Goal: Task Accomplishment & Management: Use online tool/utility

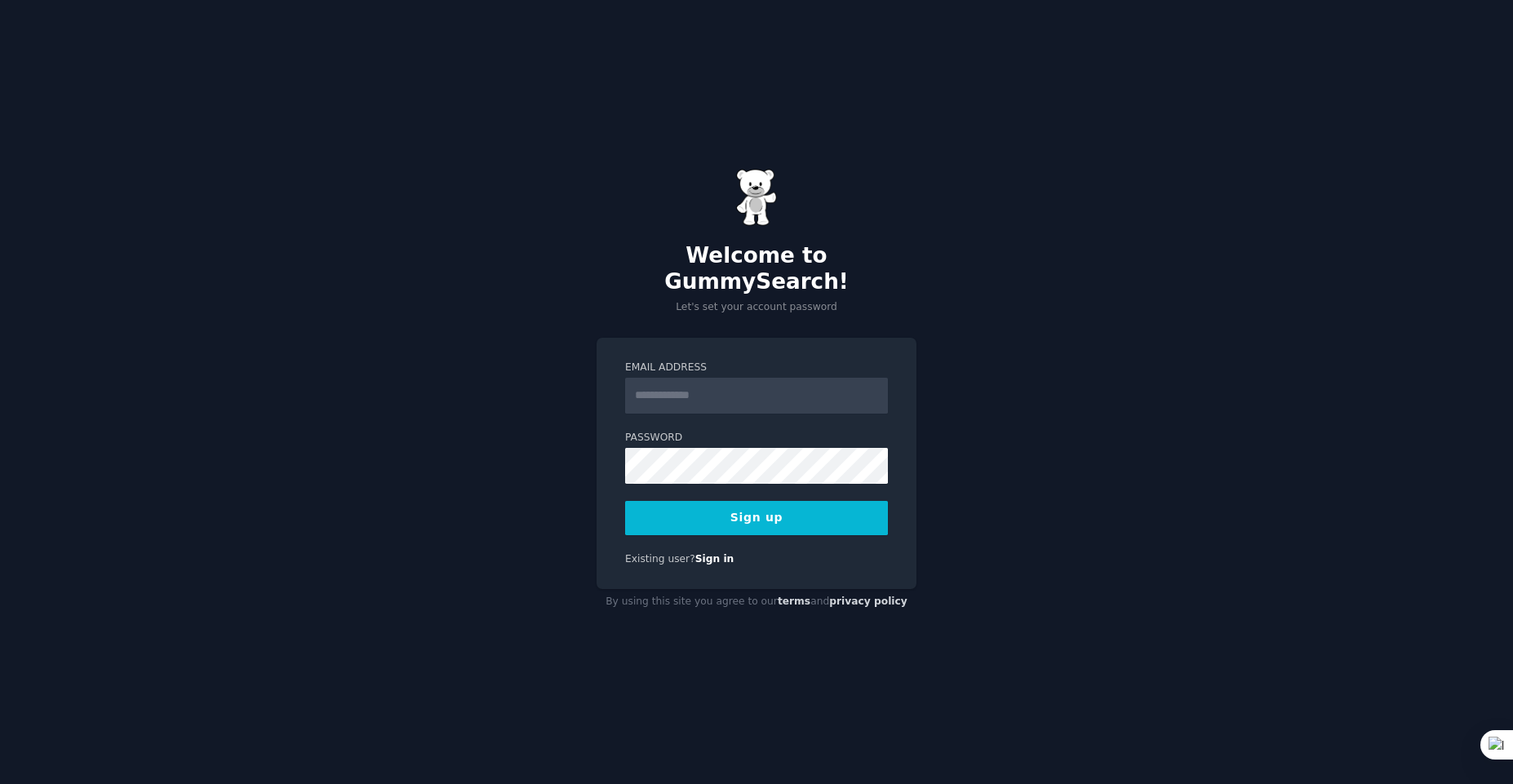
click at [749, 384] on input "Email Address" at bounding box center [757, 396] width 263 height 36
type input "**********"
click at [711, 510] on button "Sign up" at bounding box center [757, 518] width 263 height 34
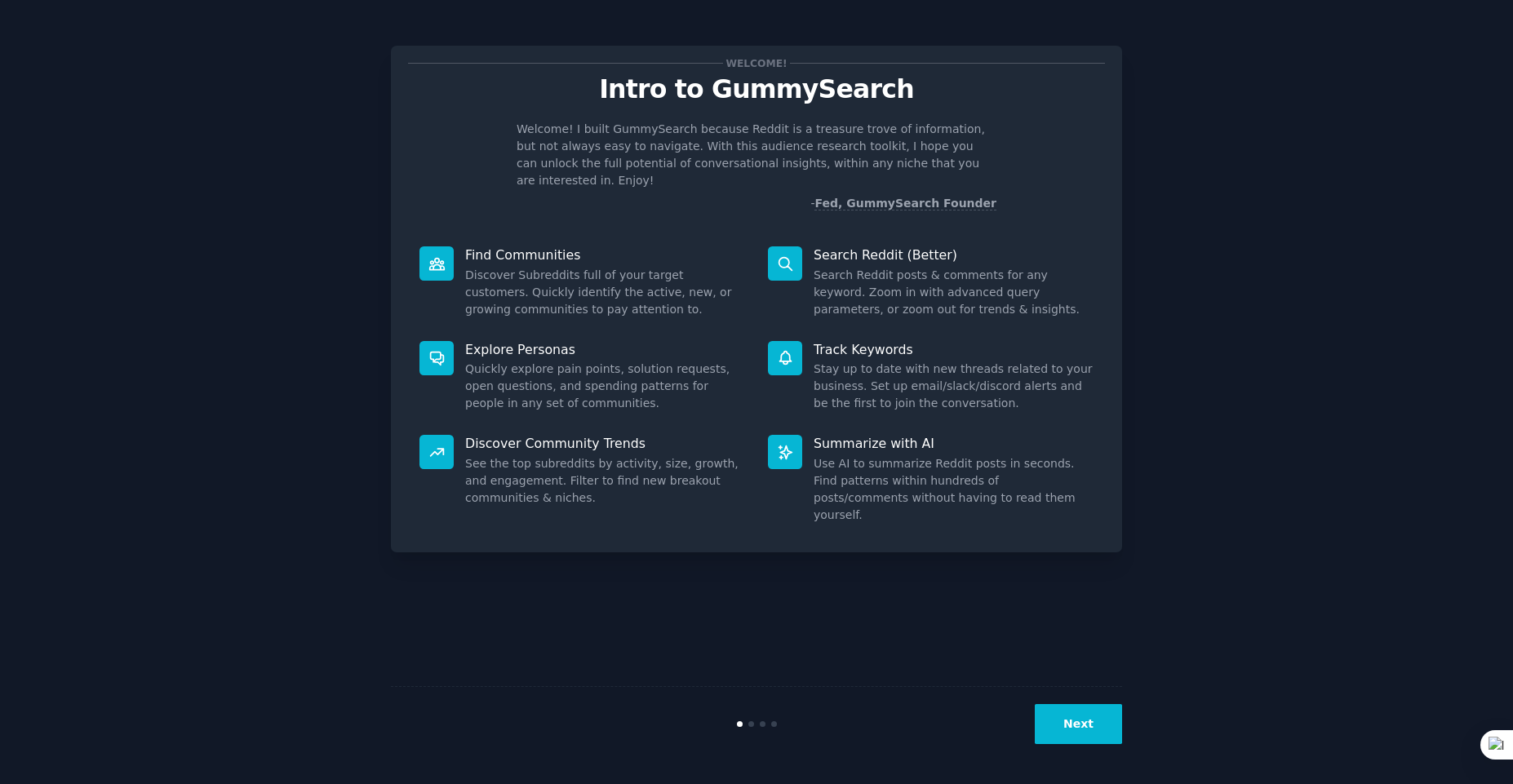
click at [1074, 724] on button "Next" at bounding box center [1079, 724] width 88 height 40
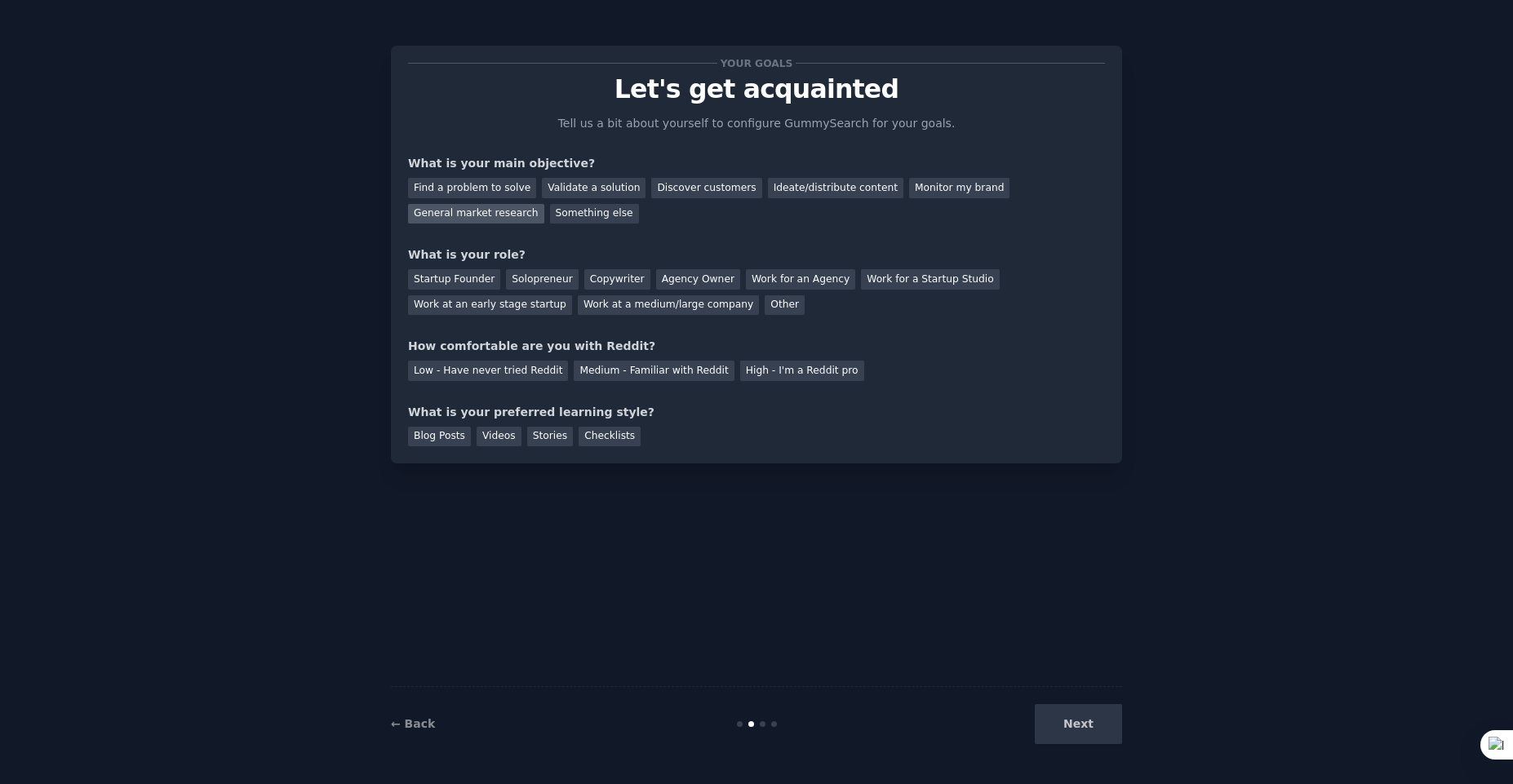
click at [545, 204] on div "General market research" at bounding box center [476, 214] width 137 height 21
click at [680, 189] on div "Discover customers" at bounding box center [706, 188] width 110 height 21
click at [501, 435] on div "Videos" at bounding box center [499, 437] width 45 height 21
click at [432, 432] on div "Blog Posts" at bounding box center [439, 437] width 63 height 21
click at [479, 438] on div "Videos" at bounding box center [499, 437] width 45 height 21
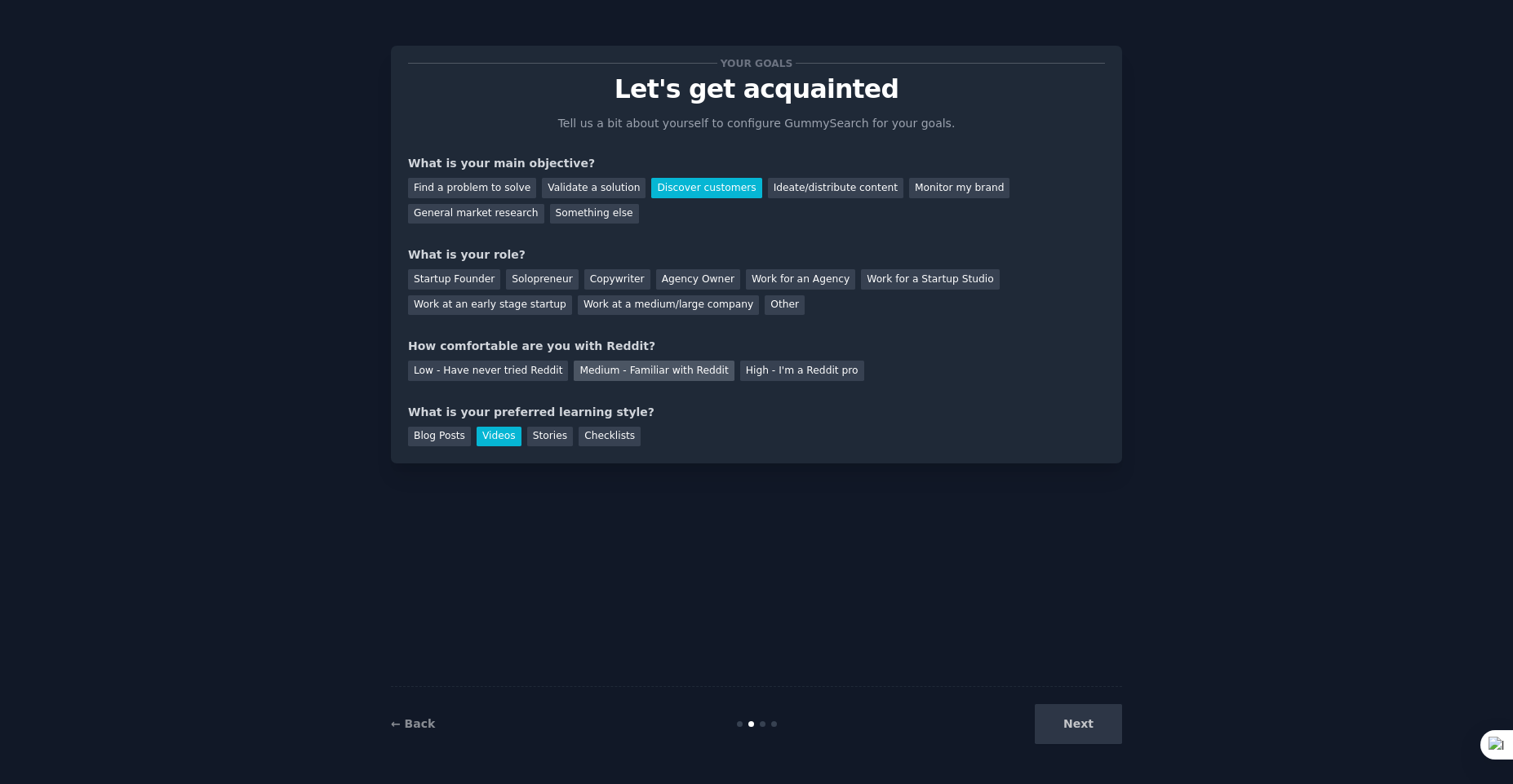
click at [579, 374] on div "Medium - Familiar with Reddit" at bounding box center [654, 371] width 160 height 21
click at [619, 308] on div "Work at a medium/large company" at bounding box center [668, 306] width 181 height 21
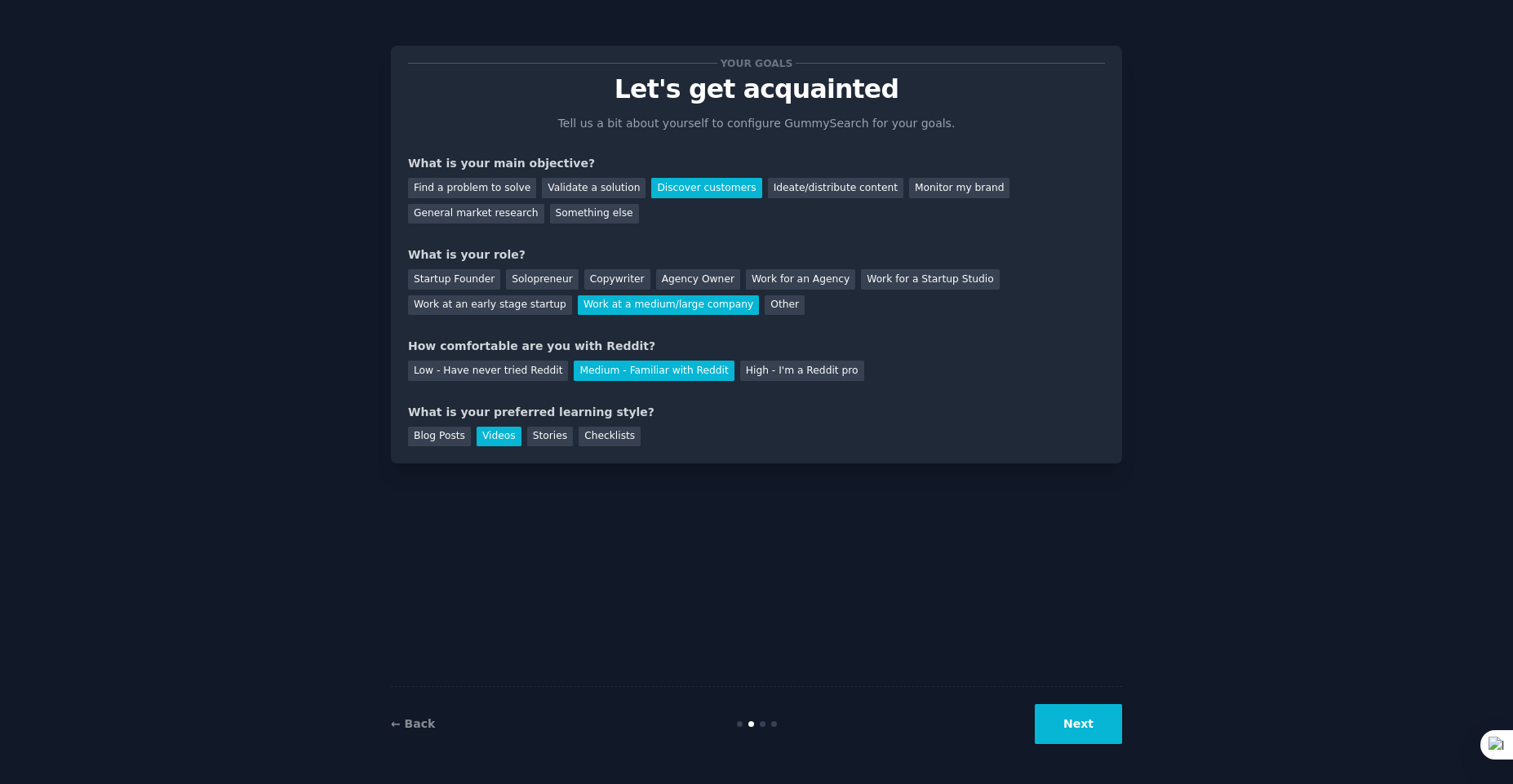
click at [1087, 719] on button "Next" at bounding box center [1079, 724] width 88 height 40
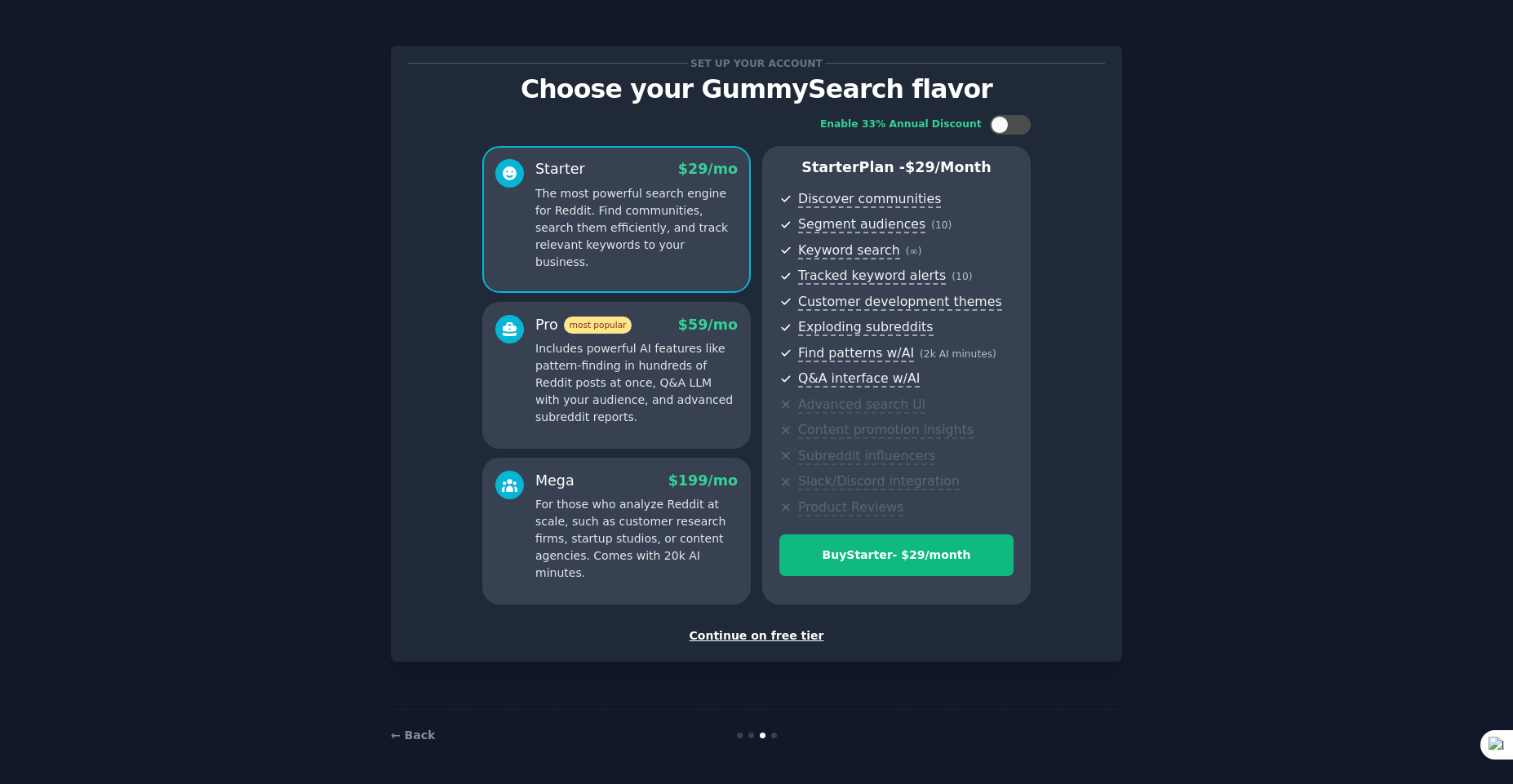
click at [775, 637] on div "Continue on free tier" at bounding box center [756, 636] width 697 height 17
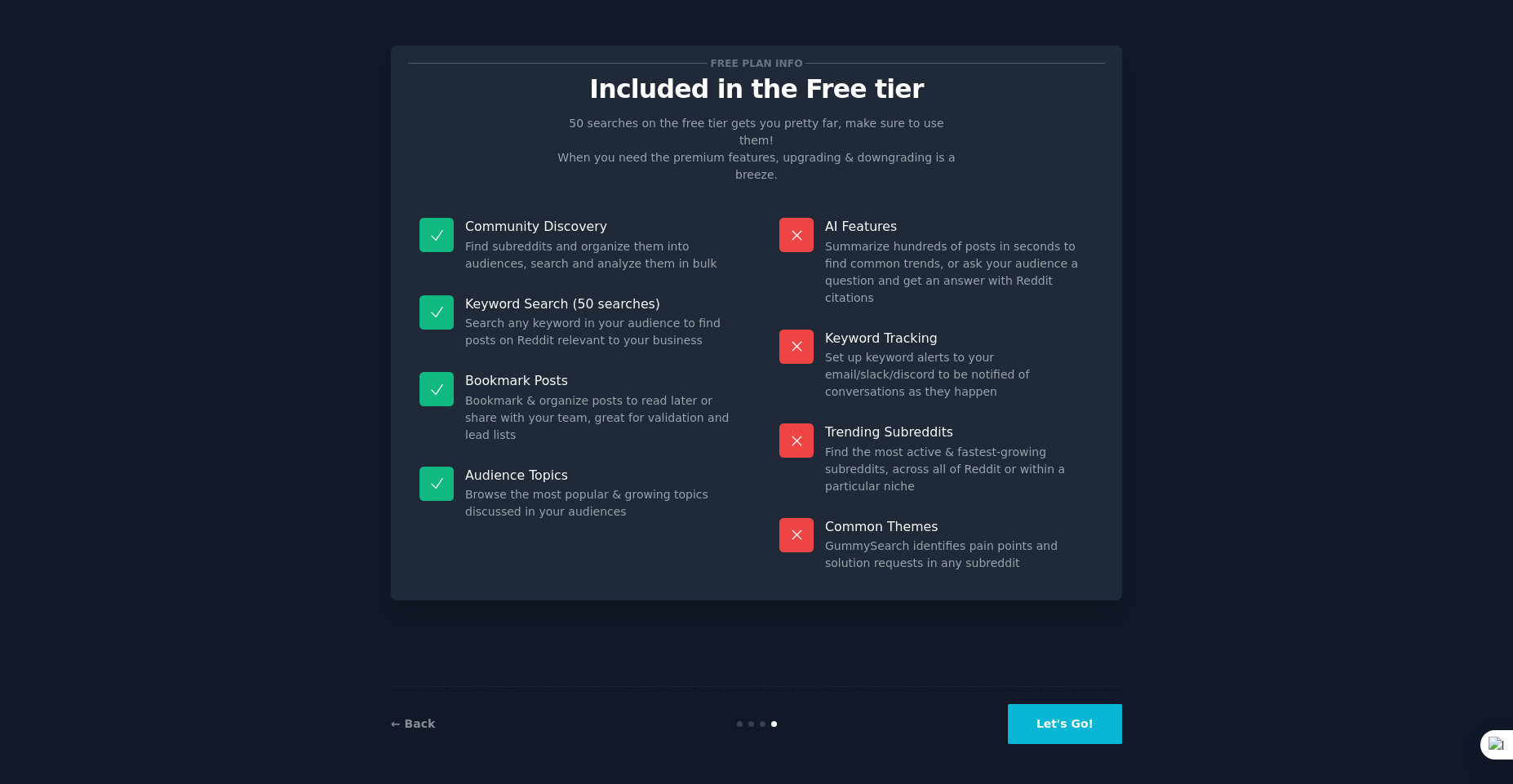
click at [1066, 728] on button "Let's Go!" at bounding box center [1065, 724] width 114 height 40
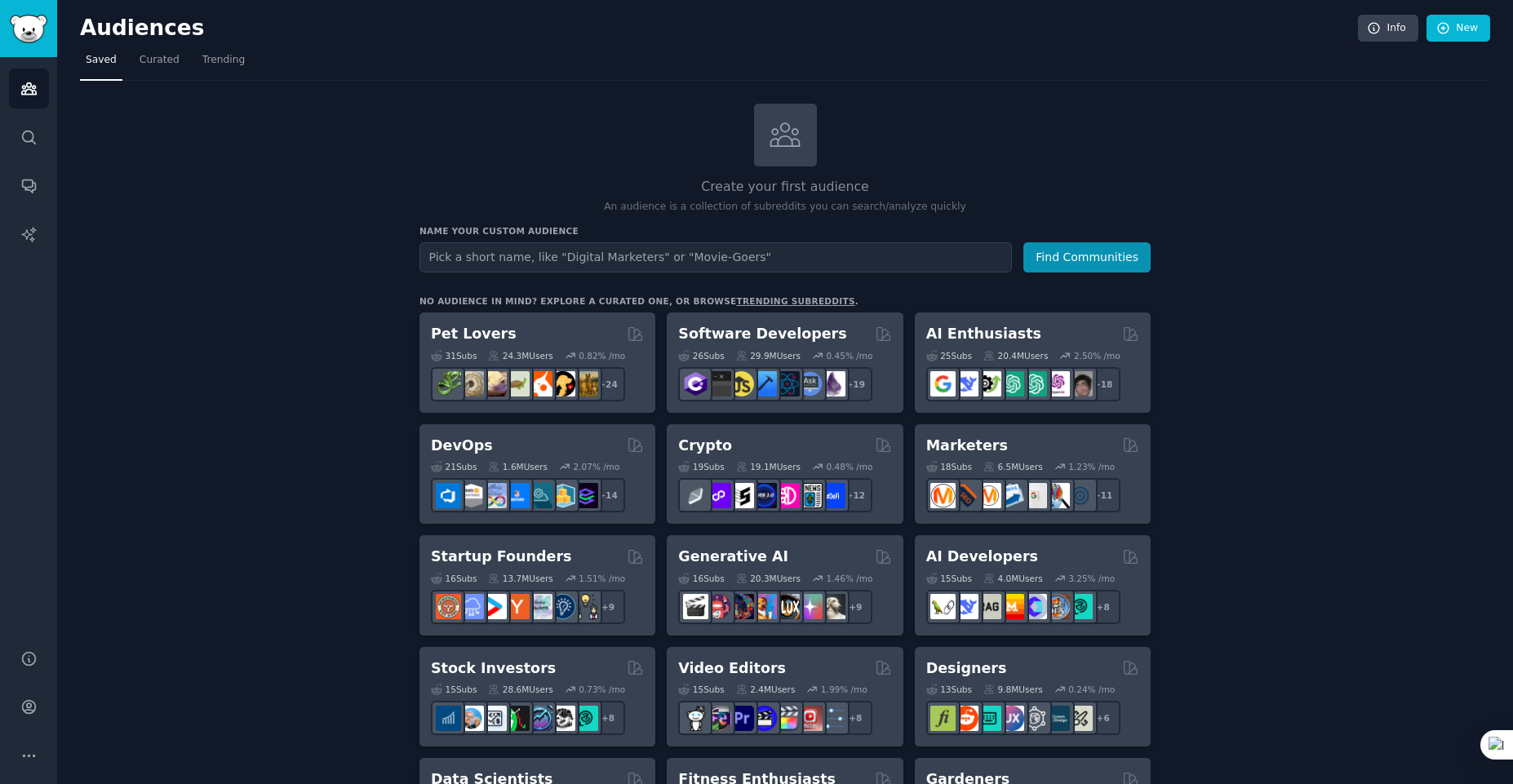
click at [776, 267] on input "text" at bounding box center [716, 257] width 593 height 30
click at [570, 264] on input "text" at bounding box center [716, 257] width 593 height 30
type input "drone manufacturers"
click at [1023, 242] on button "Find Communities" at bounding box center [1087, 257] width 127 height 30
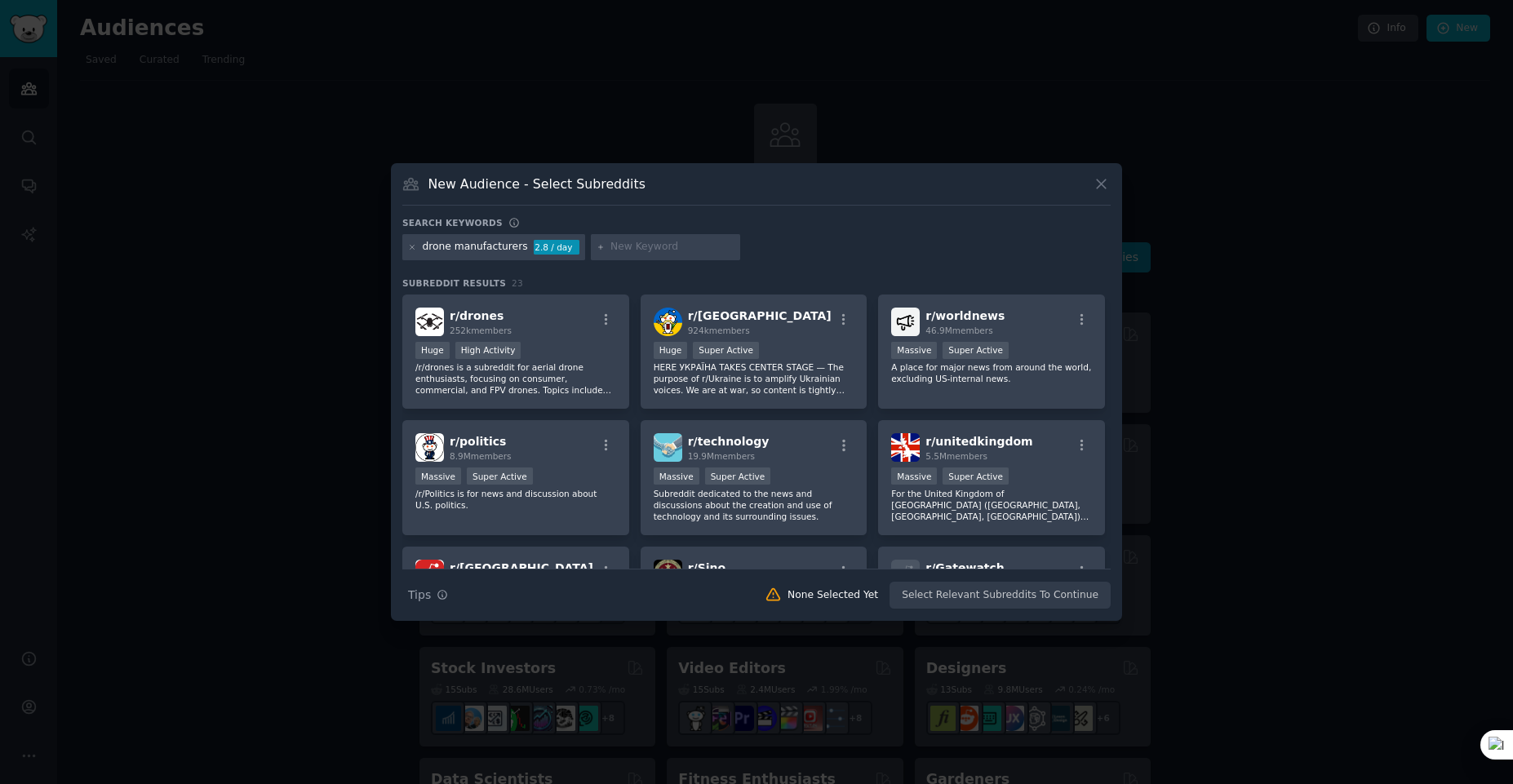
click at [1090, 179] on div "New Audience - Select Subreddits" at bounding box center [756, 190] width 709 height 31
click at [1104, 186] on icon at bounding box center [1101, 184] width 17 height 17
